Goal: Information Seeking & Learning: Learn about a topic

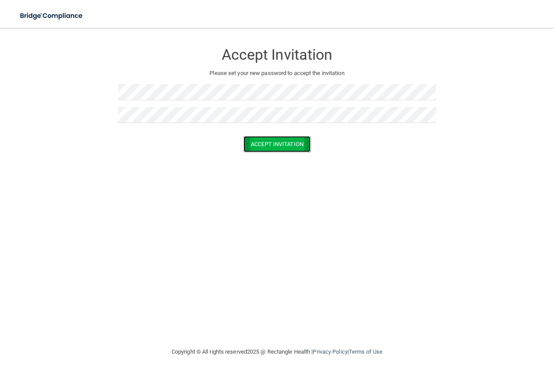
click at [282, 148] on button "Accept Invitation" at bounding box center [277, 144] width 67 height 16
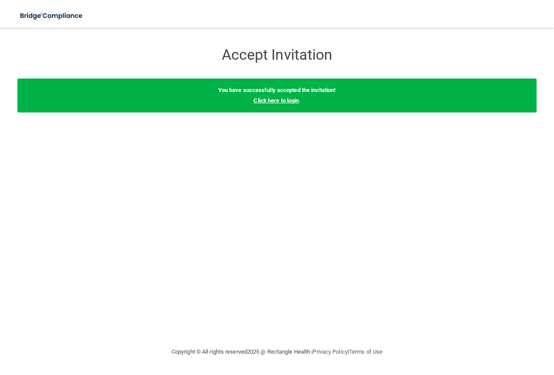
click at [270, 103] on link "Click here to login" at bounding box center [276, 100] width 45 height 7
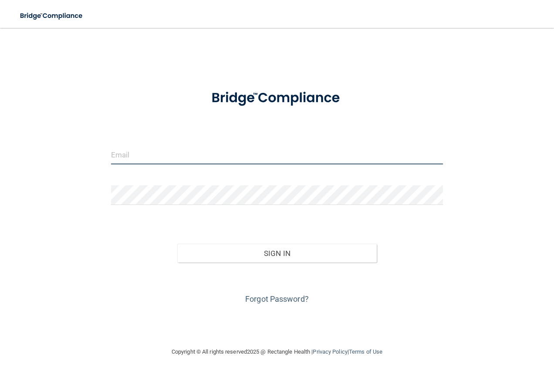
click at [138, 159] on input "email" at bounding box center [277, 155] width 333 height 20
type input "[EMAIL_ADDRESS][DOMAIN_NAME]"
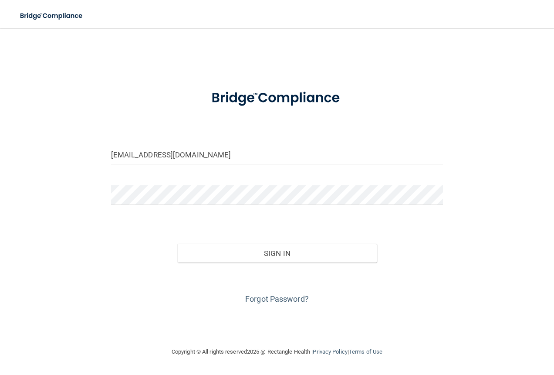
click at [135, 207] on div at bounding box center [278, 198] width 346 height 26
click at [280, 250] on button "Sign In" at bounding box center [277, 253] width 200 height 19
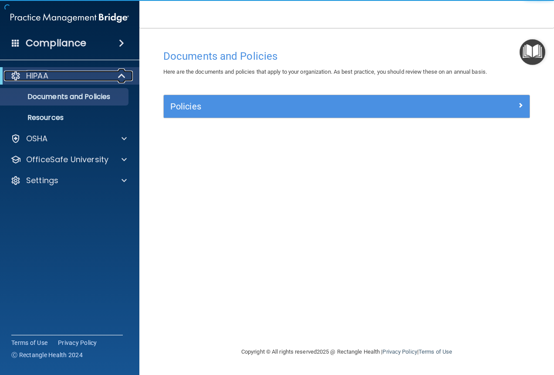
click at [67, 76] on div "HIPAA" at bounding box center [58, 76] width 108 height 10
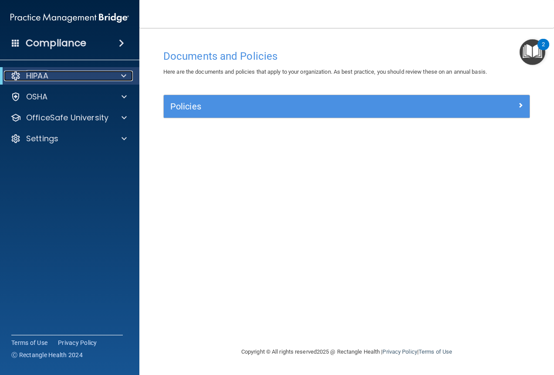
click at [67, 76] on div "HIPAA" at bounding box center [58, 76] width 108 height 10
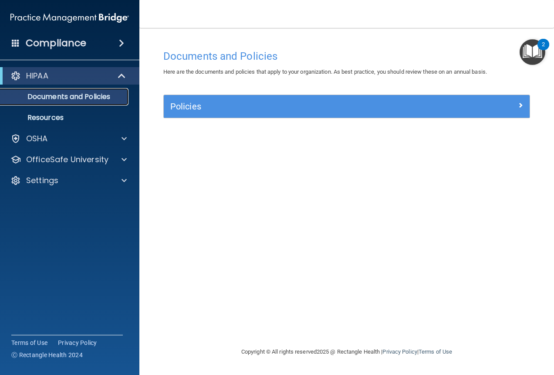
click at [61, 95] on p "Documents and Policies" at bounding box center [65, 96] width 119 height 9
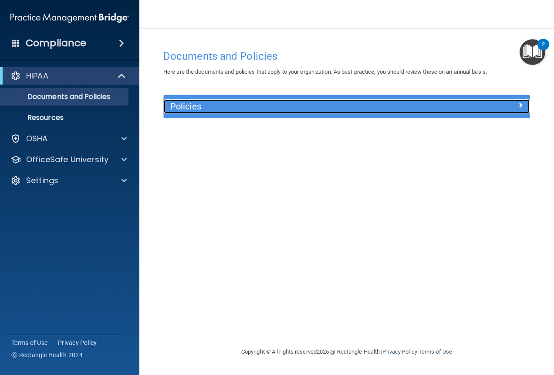
click at [297, 112] on div "Policies" at bounding box center [301, 106] width 275 height 14
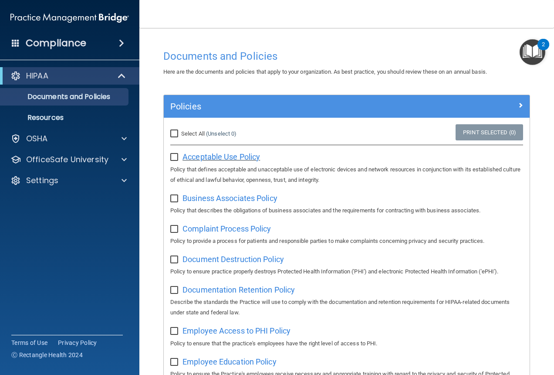
click at [216, 156] on span "Acceptable Use Policy" at bounding box center [222, 156] width 78 height 9
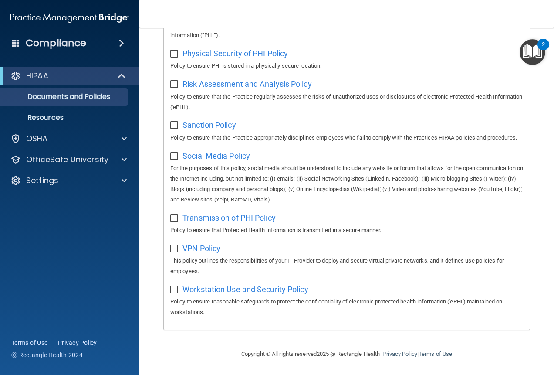
scroll to position [624, 0]
click at [258, 285] on span "Workstation Use and Security Policy" at bounding box center [246, 289] width 126 height 9
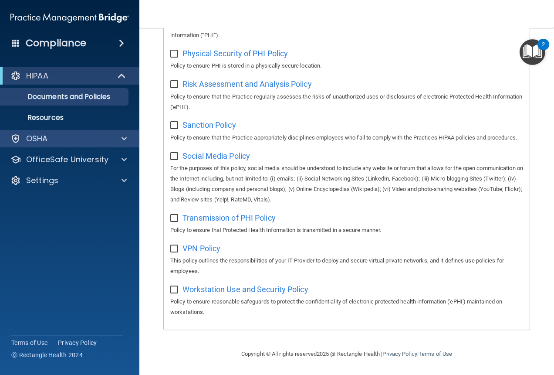
click at [89, 132] on div "OSHA" at bounding box center [70, 138] width 140 height 17
click at [122, 139] on span at bounding box center [124, 138] width 5 height 10
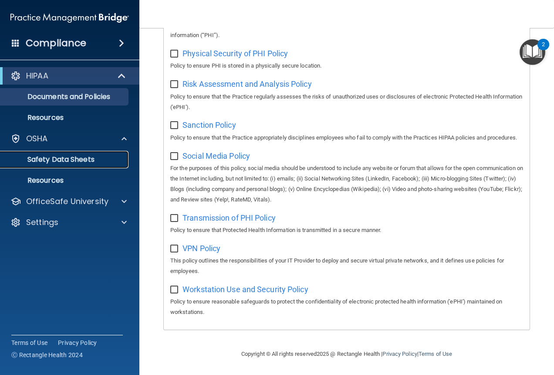
click at [64, 159] on p "Safety Data Sheets" at bounding box center [65, 159] width 119 height 9
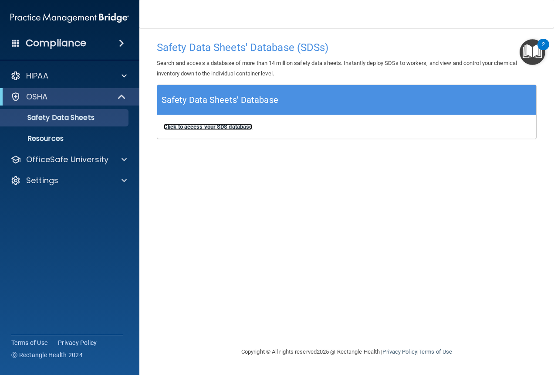
click at [229, 126] on b "Click to access your SDS database" at bounding box center [208, 126] width 88 height 7
click at [94, 48] on div "Compliance" at bounding box center [69, 43] width 139 height 19
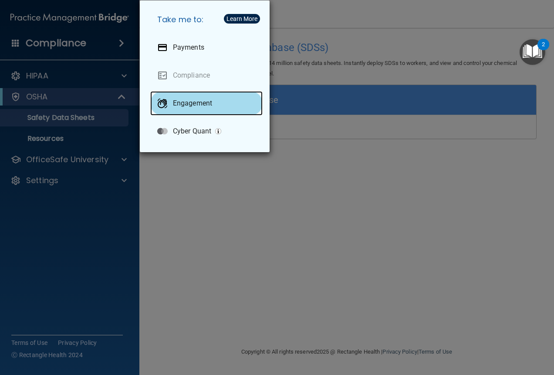
click at [195, 107] on p "Engagement" at bounding box center [192, 103] width 39 height 9
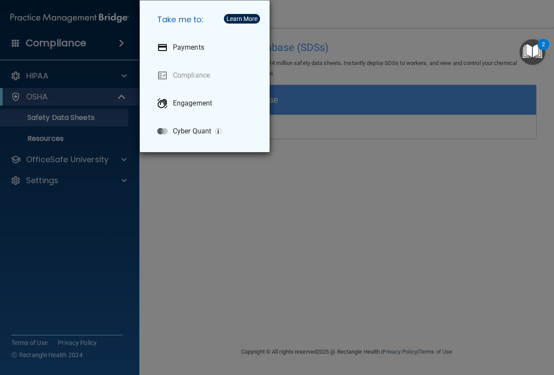
click at [204, 180] on div "Take me to: Payments Compliance Engagement Cyber Quant" at bounding box center [277, 187] width 554 height 375
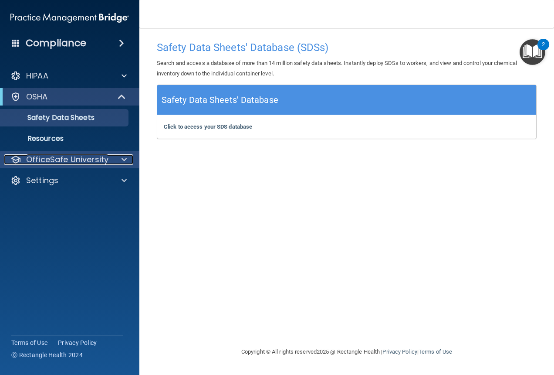
click at [69, 154] on p "OfficeSafe University" at bounding box center [67, 159] width 82 height 10
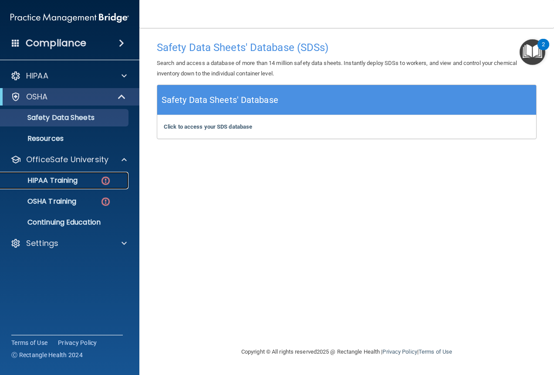
click at [72, 186] on link "HIPAA Training" at bounding box center [59, 180] width 137 height 17
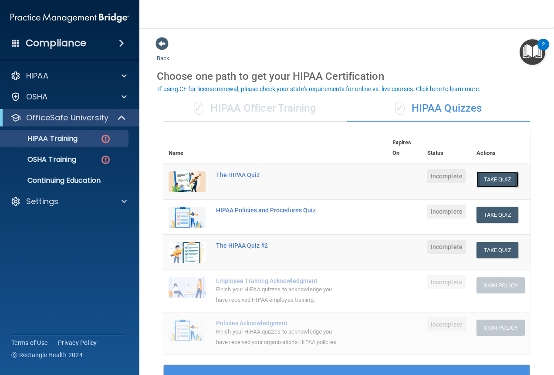
click at [496, 177] on button "Take Quiz" at bounding box center [498, 179] width 42 height 16
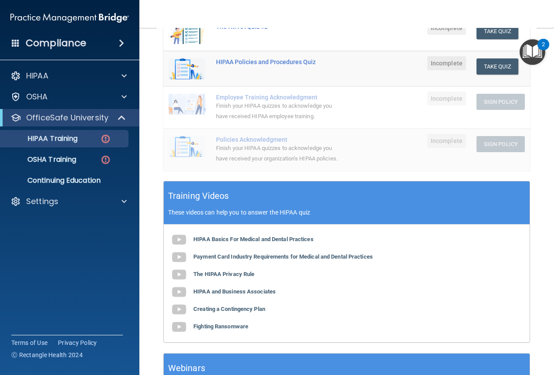
scroll to position [271, 0]
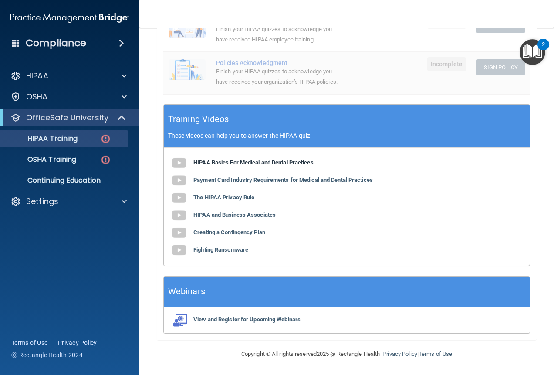
click at [228, 165] on b "HIPAA Basics For Medical and Dental Practices" at bounding box center [253, 162] width 120 height 7
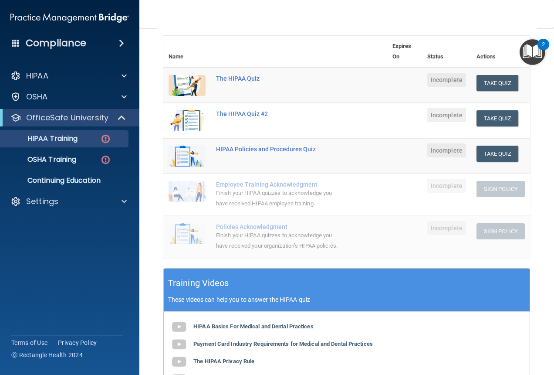
scroll to position [9, 0]
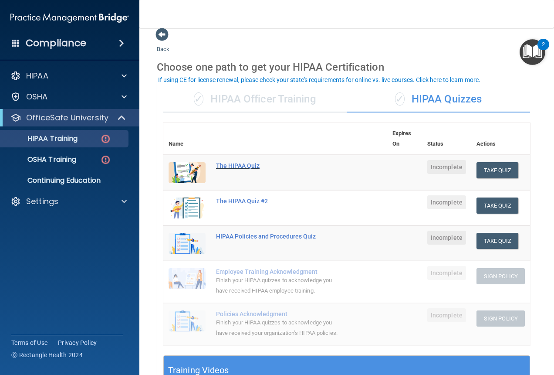
click at [241, 164] on div "The HIPAA Quiz" at bounding box center [280, 165] width 128 height 7
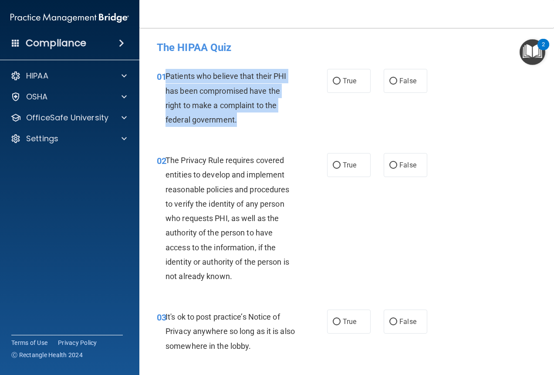
drag, startPoint x: 237, startPoint y: 123, endPoint x: 167, endPoint y: 77, distance: 83.8
click at [166, 77] on div "Patients who believe that their PHI has been compromised have the right to make…" at bounding box center [235, 98] width 138 height 58
copy span "Patients who believe that their PHI has been compromised have the right to make…"
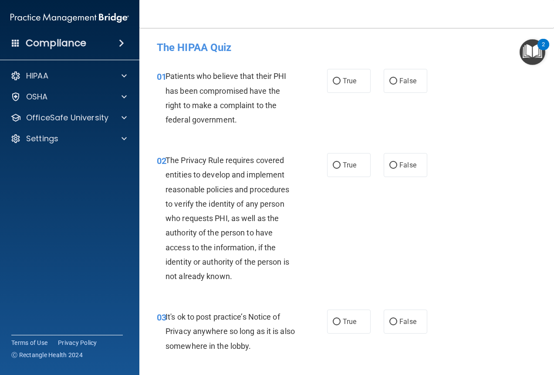
click at [244, 133] on div "01 Patients who believe that their PHI has been compromised have the right to m…" at bounding box center [346, 100] width 393 height 84
click at [343, 85] on label "True" at bounding box center [349, 81] width 44 height 24
click at [341, 85] on input "True" at bounding box center [337, 81] width 8 height 7
radio input "true"
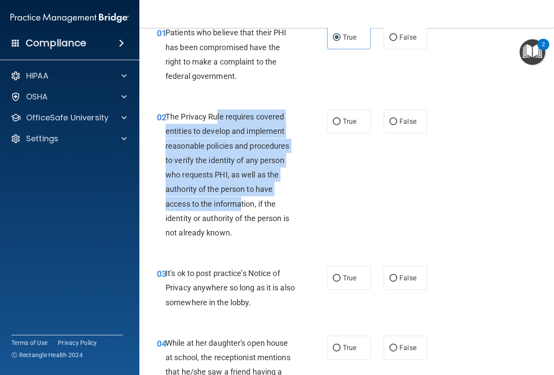
drag, startPoint x: 216, startPoint y: 116, endPoint x: 241, endPoint y: 206, distance: 93.3
click at [241, 206] on span "The Privacy Rule requires covered entities to develop and implement reasonable …" at bounding box center [228, 174] width 124 height 125
click at [230, 180] on div "The Privacy Rule requires covered entities to develop and implement reasonable …" at bounding box center [235, 174] width 138 height 130
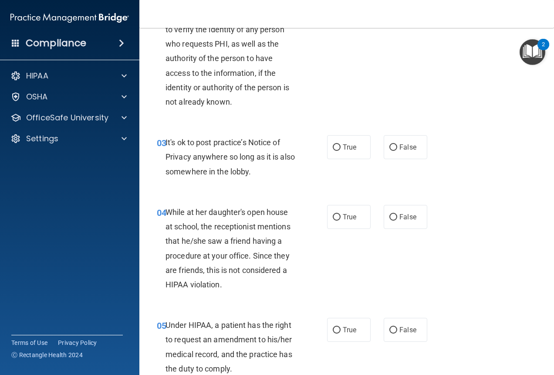
scroll to position [218, 0]
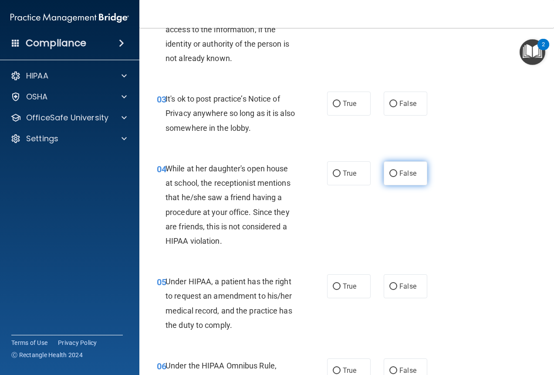
click at [414, 178] on label "False" at bounding box center [406, 173] width 44 height 24
click at [397, 177] on input "False" at bounding box center [394, 173] width 8 height 7
radio input "true"
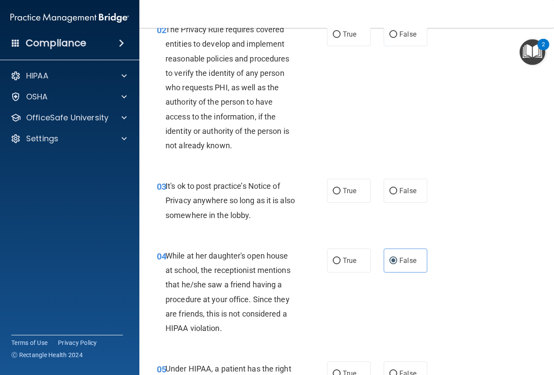
scroll to position [174, 0]
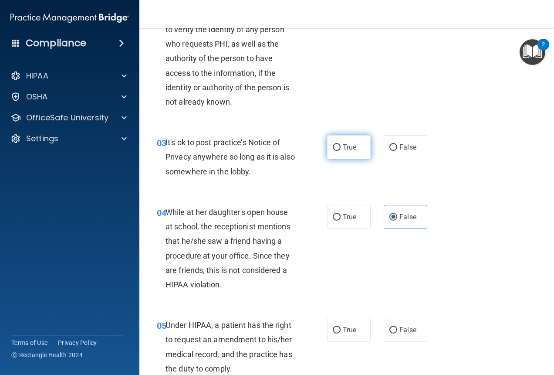
click at [327, 154] on label "True" at bounding box center [349, 147] width 44 height 24
click at [333, 151] on input "True" at bounding box center [337, 147] width 8 height 7
radio input "true"
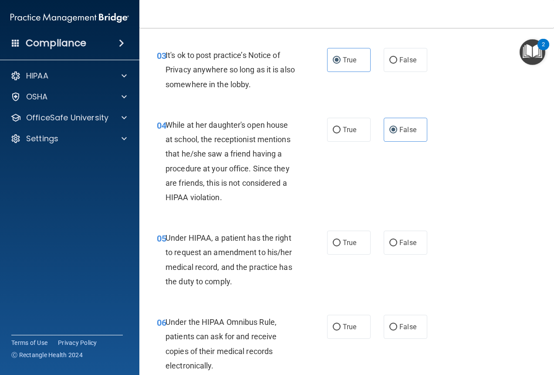
scroll to position [305, 0]
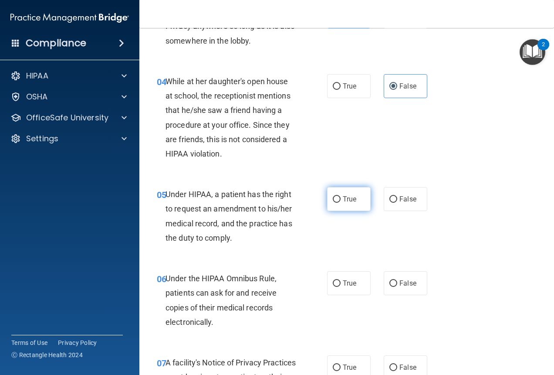
click at [333, 200] on input "True" at bounding box center [337, 199] width 8 height 7
radio input "true"
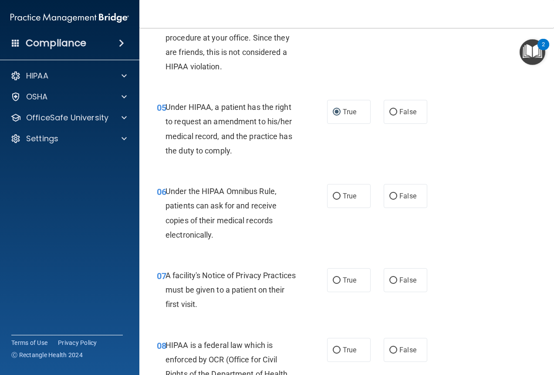
scroll to position [436, 0]
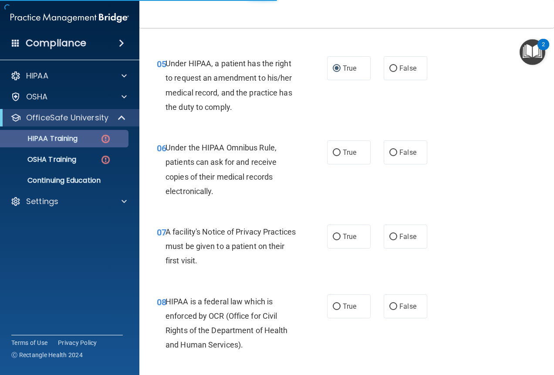
scroll to position [271, 0]
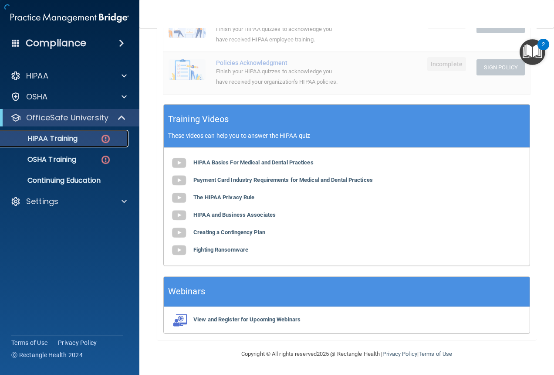
click at [71, 142] on p "HIPAA Training" at bounding box center [42, 138] width 72 height 9
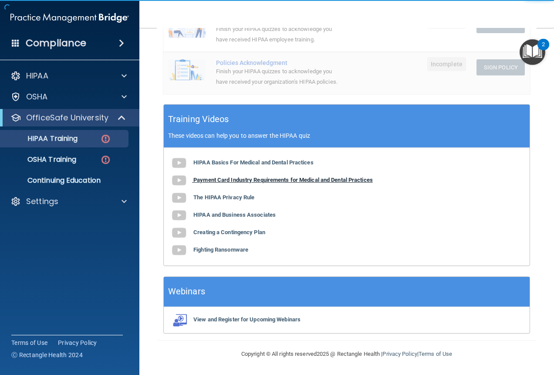
click at [337, 180] on b "Payment Card Industry Requirements for Medical and Dental Practices" at bounding box center [283, 179] width 180 height 7
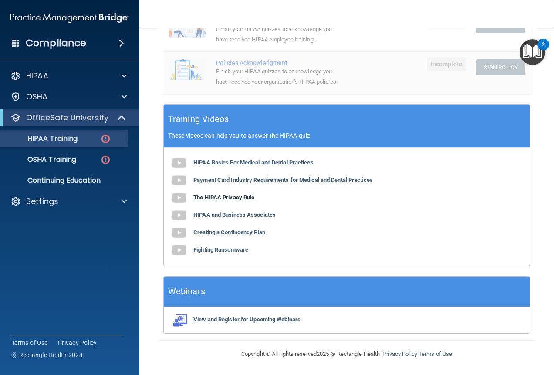
click at [218, 195] on b "The HIPAA Privacy Rule" at bounding box center [223, 197] width 61 height 7
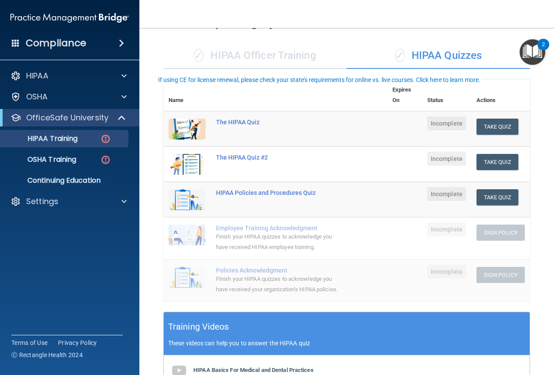
scroll to position [0, 0]
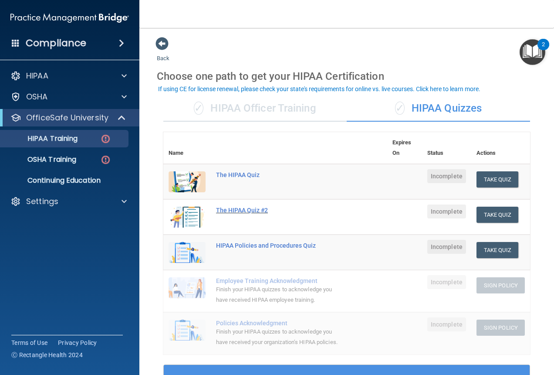
click at [237, 207] on div "The HIPAA Quiz #2" at bounding box center [280, 210] width 128 height 7
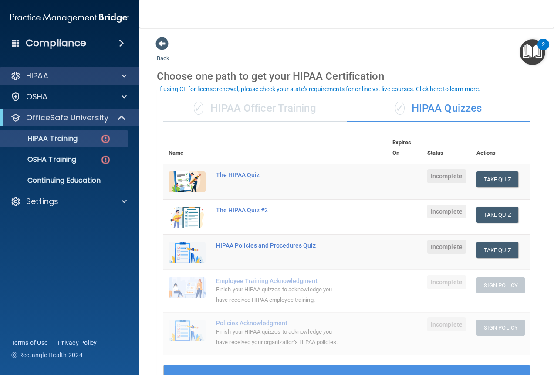
click at [57, 70] on div "HIPAA" at bounding box center [70, 75] width 140 height 17
click at [109, 74] on div "HIPAA" at bounding box center [58, 76] width 108 height 10
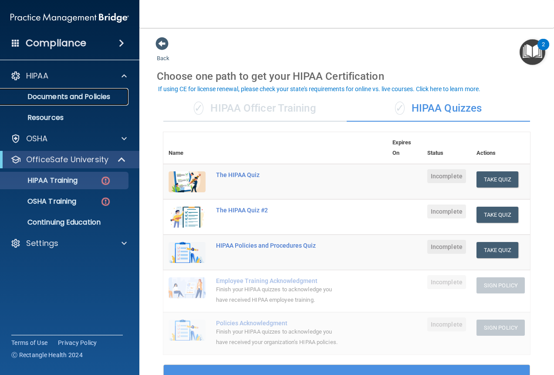
click at [92, 97] on p "Documents and Policies" at bounding box center [65, 96] width 119 height 9
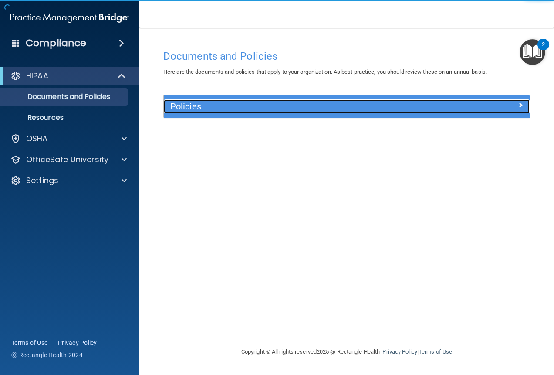
click at [316, 112] on div "Policies" at bounding box center [301, 106] width 275 height 14
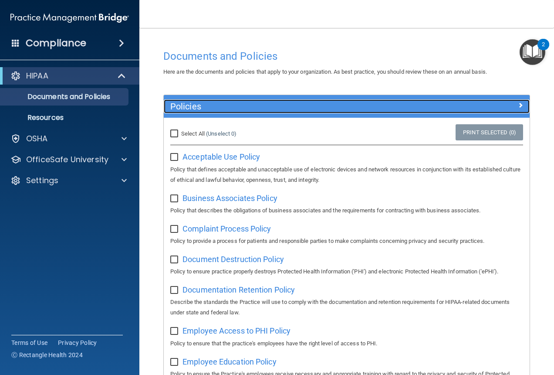
scroll to position [44, 0]
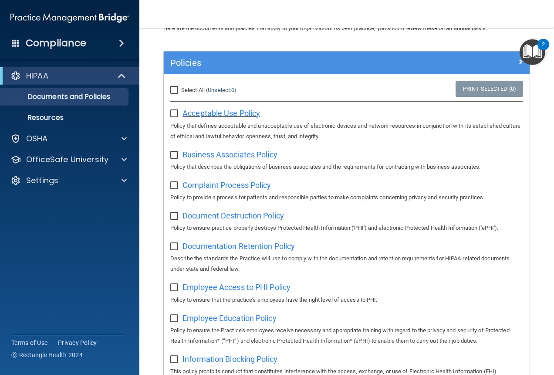
click at [211, 114] on span "Acceptable Use Policy" at bounding box center [222, 113] width 78 height 9
click at [61, 164] on p "OfficeSafe University" at bounding box center [67, 159] width 82 height 10
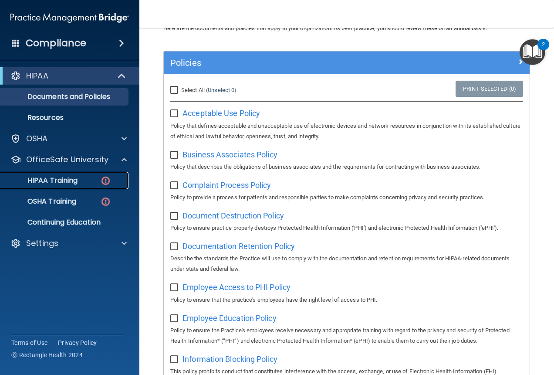
click at [45, 177] on p "HIPAA Training" at bounding box center [42, 180] width 72 height 9
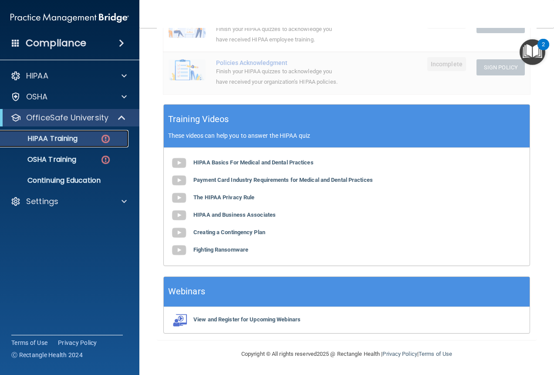
scroll to position [271, 0]
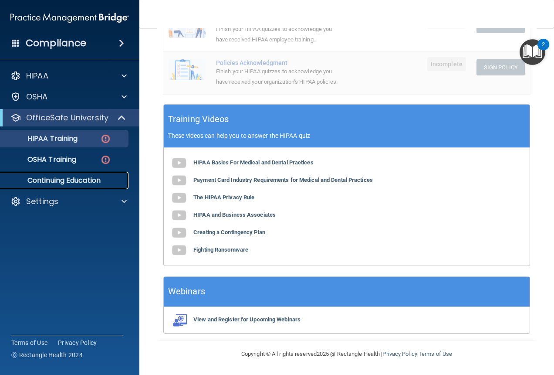
click at [79, 182] on p "Continuing Education" at bounding box center [65, 180] width 119 height 9
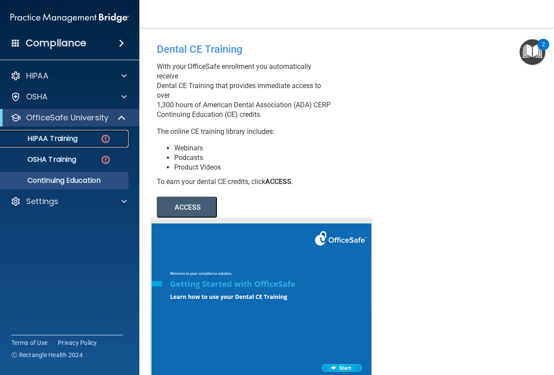
click at [37, 138] on p "HIPAA Training" at bounding box center [42, 138] width 72 height 9
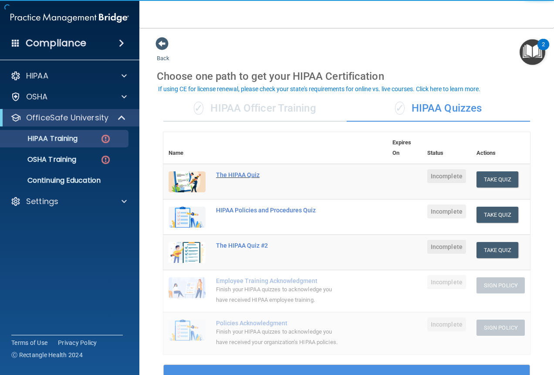
click at [243, 174] on div "The HIPAA Quiz" at bounding box center [280, 174] width 128 height 7
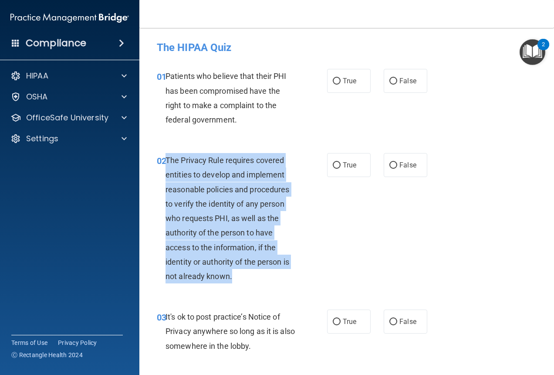
drag, startPoint x: 234, startPoint y: 280, endPoint x: 165, endPoint y: 159, distance: 139.1
click at [166, 159] on div "The Privacy Rule requires covered entities to develop and implement reasonable …" at bounding box center [235, 218] width 138 height 130
copy span "The Privacy Rule requires covered entities to develop and implement reasonable …"
click at [319, 218] on div "02 The Privacy Rule requires covered entities to develop and implement reasonab…" at bounding box center [242, 220] width 197 height 135
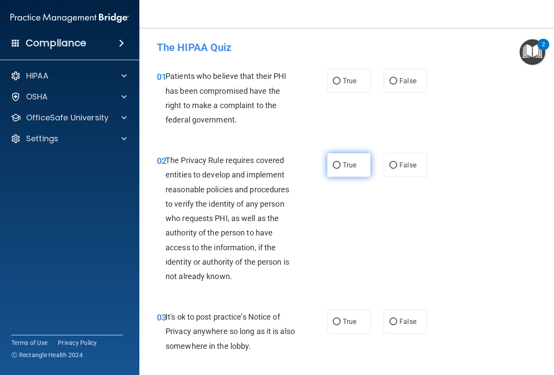
click at [329, 173] on label "True" at bounding box center [349, 165] width 44 height 24
click at [333, 169] on input "True" at bounding box center [337, 165] width 8 height 7
radio input "true"
click at [343, 77] on span "True" at bounding box center [350, 81] width 14 height 8
click at [340, 78] on input "True" at bounding box center [337, 81] width 8 height 7
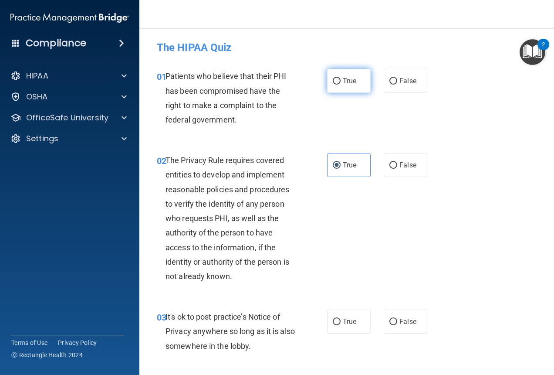
radio input "true"
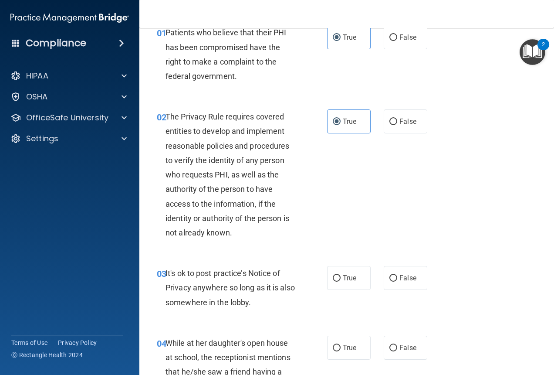
scroll to position [87, 0]
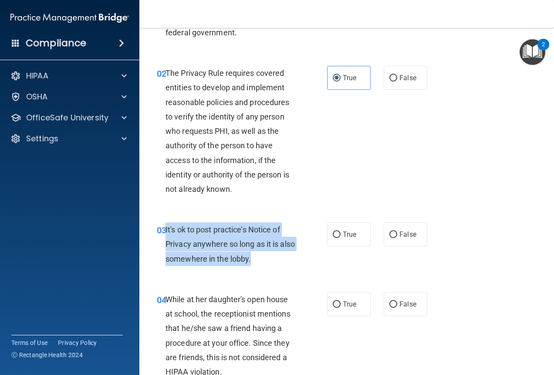
drag, startPoint x: 272, startPoint y: 260, endPoint x: 165, endPoint y: 231, distance: 111.0
click at [166, 231] on div "It's ok to post practice’s Notice of Privacy anywhere so long as it is also som…" at bounding box center [235, 244] width 138 height 44
copy span "It's ok to post practice’s Notice of Privacy anywhere so long as it is also som…"
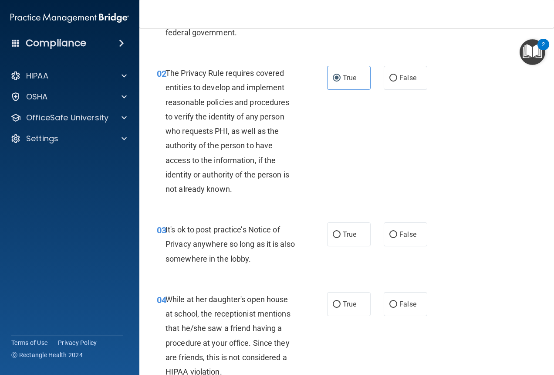
click at [284, 124] on div "The Privacy Rule requires covered entities to develop and implement reasonable …" at bounding box center [235, 131] width 138 height 130
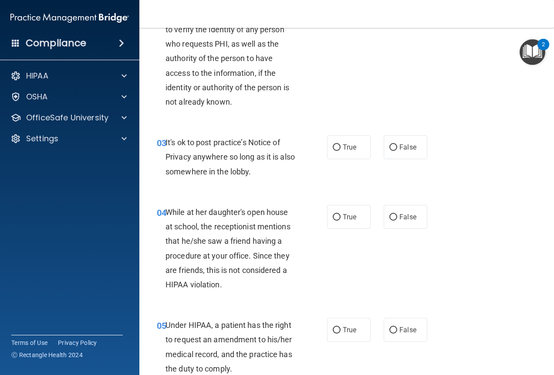
scroll to position [261, 0]
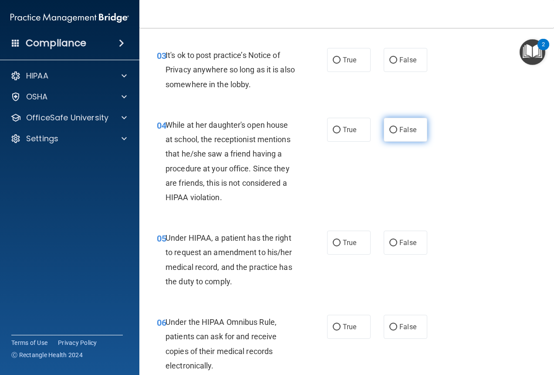
click at [418, 127] on label "False" at bounding box center [406, 130] width 44 height 24
click at [397, 127] on input "False" at bounding box center [394, 130] width 8 height 7
radio input "true"
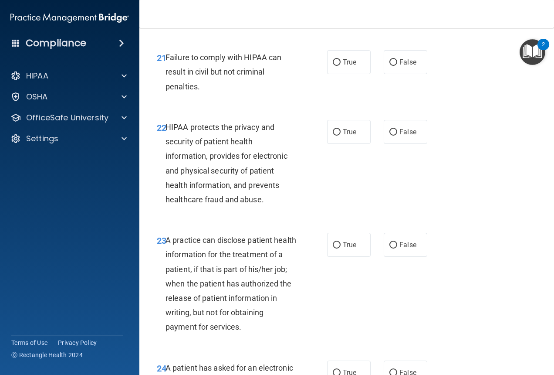
scroll to position [1874, 0]
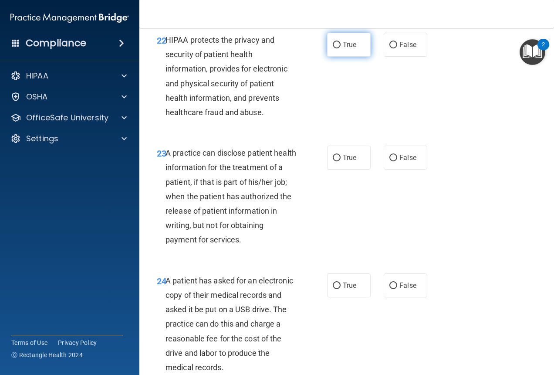
click at [333, 42] on input "True" at bounding box center [337, 45] width 8 height 7
radio input "true"
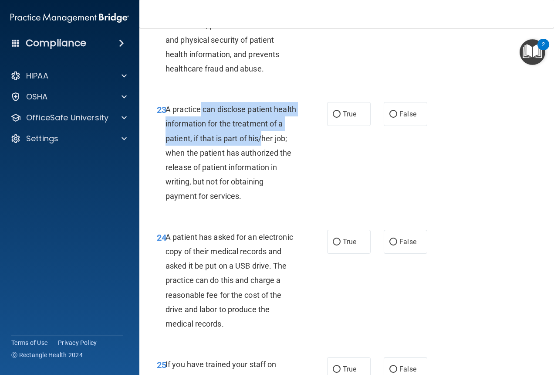
drag, startPoint x: 199, startPoint y: 111, endPoint x: 276, endPoint y: 143, distance: 83.3
click at [276, 143] on span "A practice can disclose patient health information for the treatment of a patie…" at bounding box center [231, 153] width 131 height 96
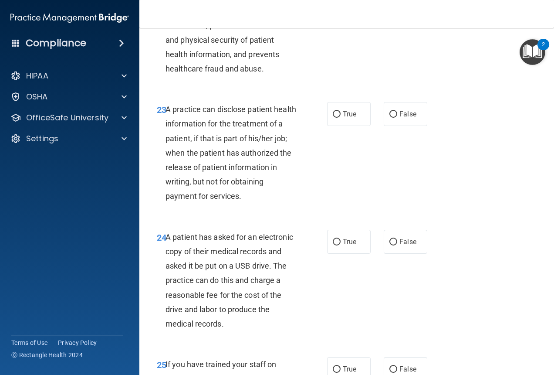
click at [276, 156] on span "A practice can disclose patient health information for the treatment of a patie…" at bounding box center [231, 153] width 131 height 96
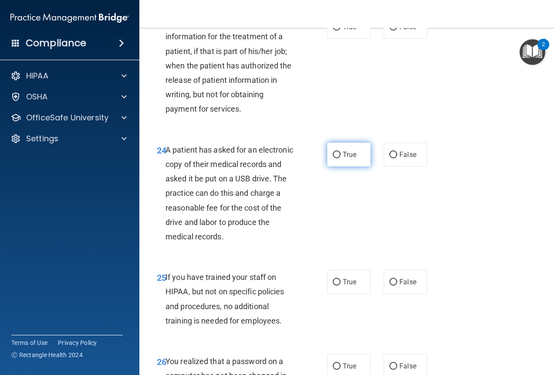
click at [329, 157] on label "True" at bounding box center [349, 155] width 44 height 24
click at [333, 157] on input "True" at bounding box center [337, 155] width 8 height 7
radio input "true"
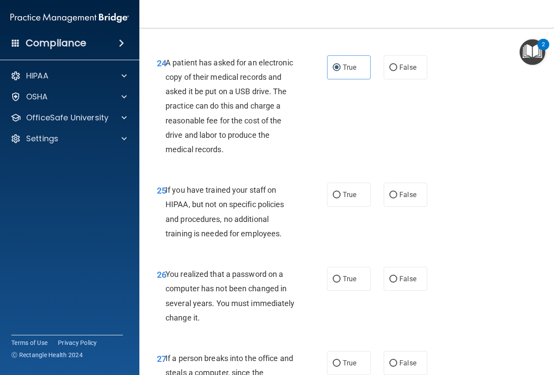
scroll to position [2179, 0]
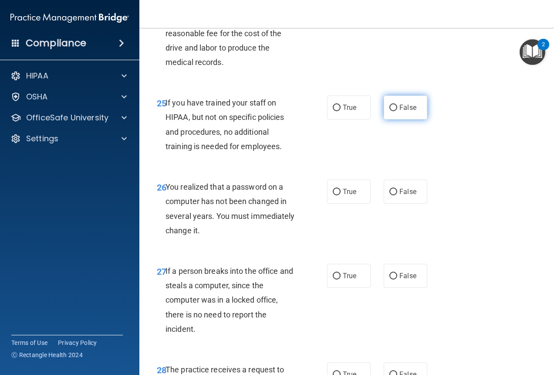
click at [393, 102] on label "False" at bounding box center [406, 107] width 44 height 24
click at [393, 105] on input "False" at bounding box center [394, 108] width 8 height 7
radio input "true"
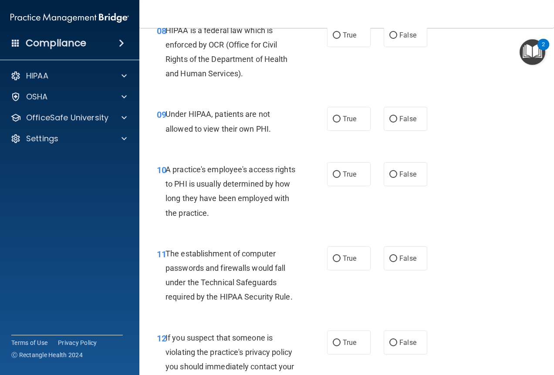
scroll to position [663, 0]
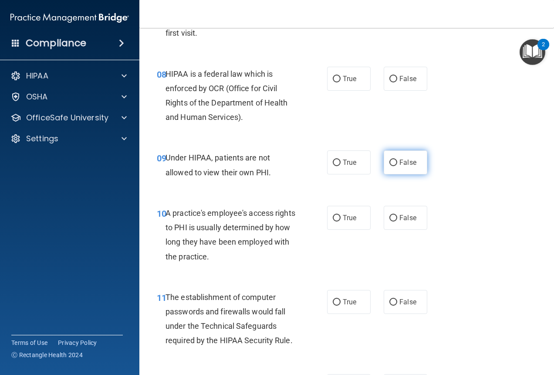
click at [395, 162] on label "False" at bounding box center [406, 162] width 44 height 24
click at [395, 162] on input "False" at bounding box center [394, 162] width 8 height 7
radio input "true"
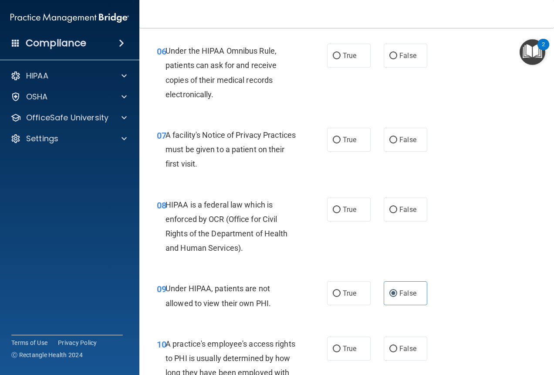
scroll to position [445, 0]
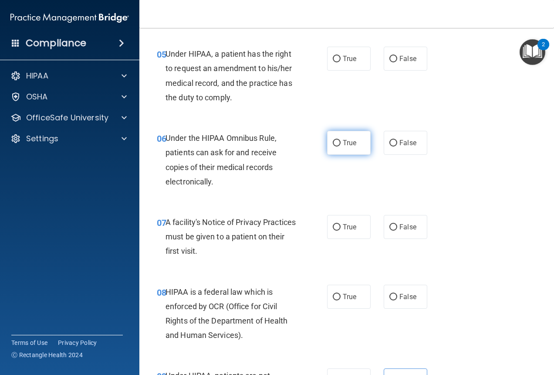
click at [351, 144] on span "True" at bounding box center [350, 143] width 14 height 8
click at [341, 144] on input "True" at bounding box center [337, 143] width 8 height 7
radio input "true"
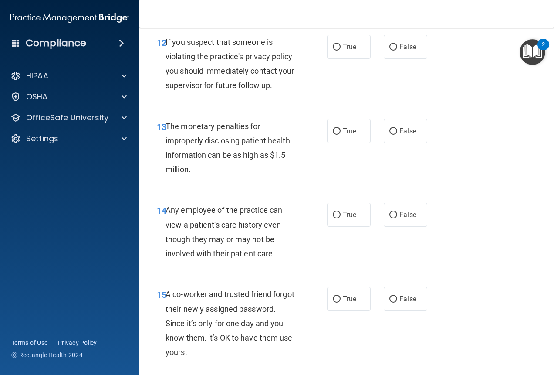
scroll to position [1046, 0]
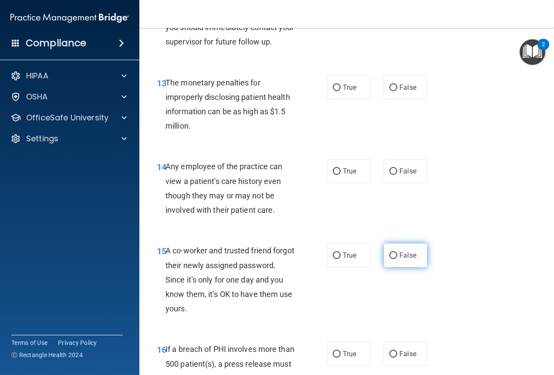
click at [400, 263] on label "False" at bounding box center [406, 255] width 44 height 24
click at [397, 259] on input "False" at bounding box center [394, 255] width 8 height 7
radio input "true"
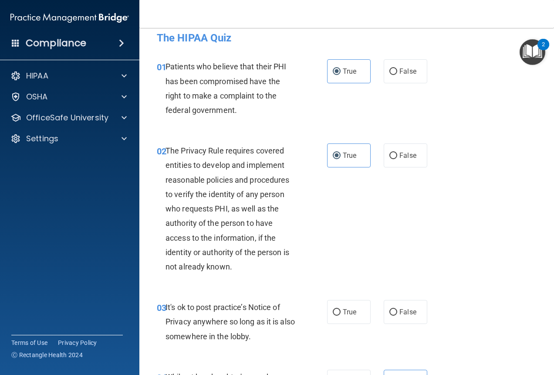
scroll to position [0, 0]
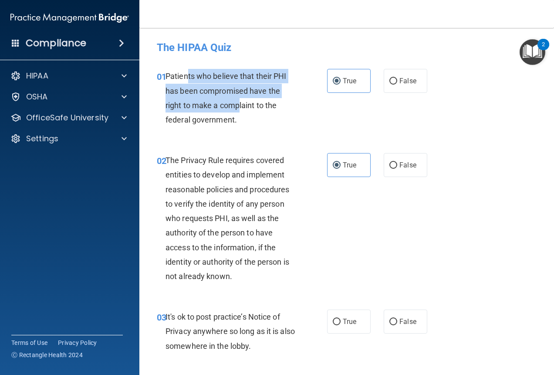
drag, startPoint x: 187, startPoint y: 75, endPoint x: 238, endPoint y: 105, distance: 59.0
click at [238, 105] on span "Patients who believe that their PHI has been compromised have the right to make…" at bounding box center [226, 97] width 121 height 53
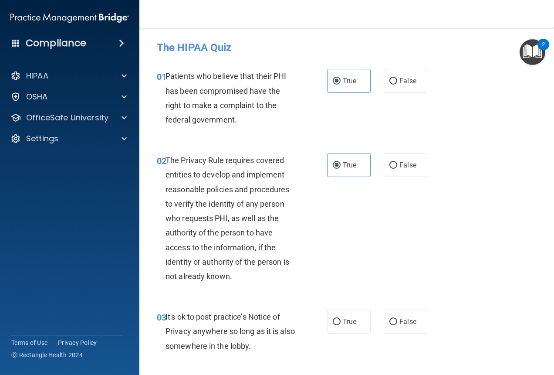
click at [238, 127] on div "01 Patients who believe that their PHI has been compromised have the right to m…" at bounding box center [242, 100] width 197 height 62
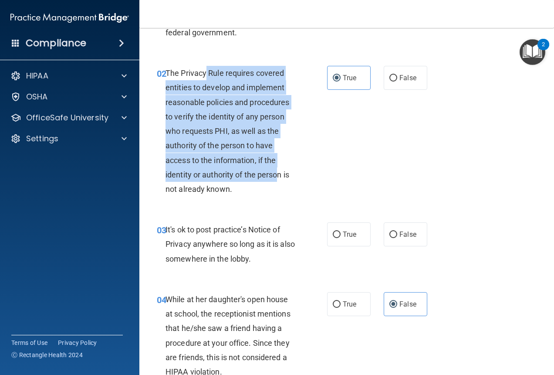
drag, startPoint x: 205, startPoint y: 76, endPoint x: 276, endPoint y: 182, distance: 127.5
click at [276, 182] on div "The Privacy Rule requires covered entities to develop and implement reasonable …" at bounding box center [235, 131] width 138 height 130
click at [229, 110] on div "The Privacy Rule requires covered entities to develop and implement reasonable …" at bounding box center [235, 131] width 138 height 130
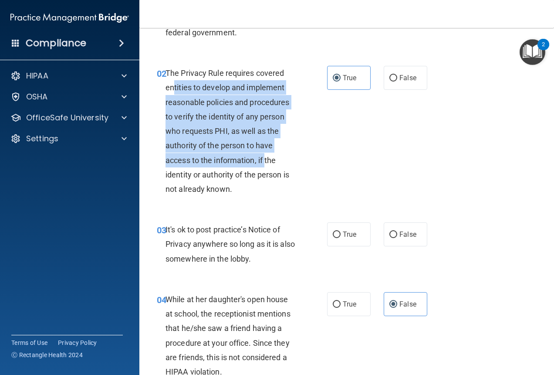
drag, startPoint x: 175, startPoint y: 83, endPoint x: 265, endPoint y: 159, distance: 117.8
click at [265, 159] on span "The Privacy Rule requires covered entities to develop and implement reasonable …" at bounding box center [228, 130] width 124 height 125
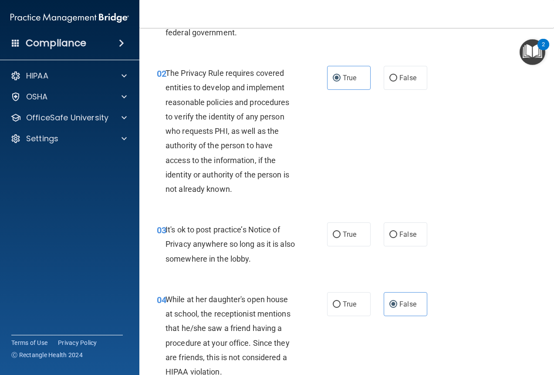
click at [253, 182] on div "The Privacy Rule requires covered entities to develop and implement reasonable …" at bounding box center [235, 131] width 138 height 130
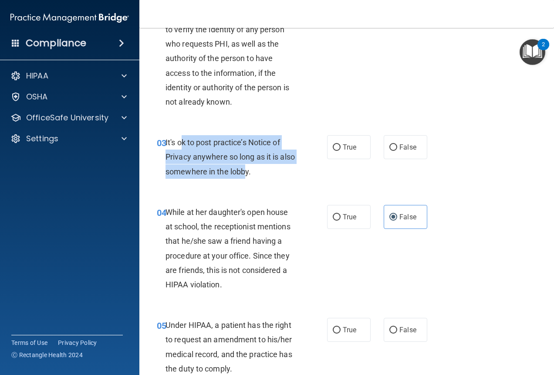
drag, startPoint x: 182, startPoint y: 136, endPoint x: 263, endPoint y: 166, distance: 86.2
click at [263, 166] on div "It's ok to post practice’s Notice of Privacy anywhere so long as it is also som…" at bounding box center [235, 157] width 138 height 44
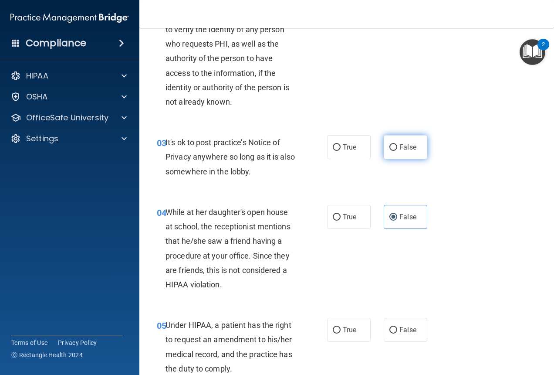
click at [411, 142] on label "False" at bounding box center [406, 147] width 44 height 24
click at [397, 144] on input "False" at bounding box center [394, 147] width 8 height 7
radio input "true"
